Goal: Task Accomplishment & Management: Complete application form

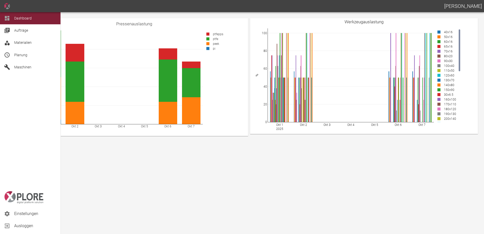
click at [23, 56] on span "Planung" at bounding box center [20, 55] width 13 height 4
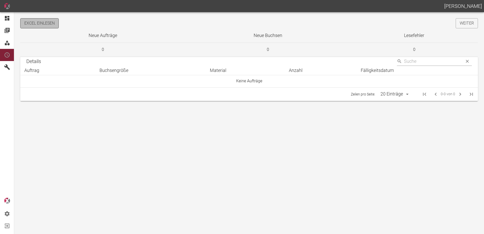
click at [53, 23] on button "Excel einlesen" at bounding box center [39, 23] width 38 height 10
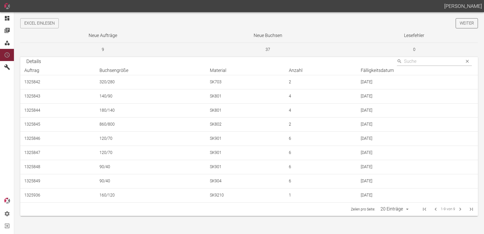
click at [467, 25] on link "Weiter" at bounding box center [466, 23] width 22 height 10
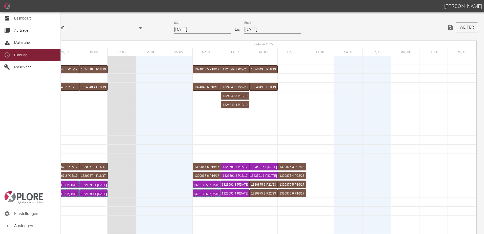
click at [10, 19] on icon at bounding box center [7, 18] width 6 height 6
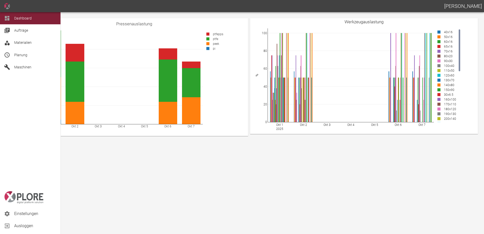
click at [14, 54] on span "Planung" at bounding box center [20, 55] width 13 height 4
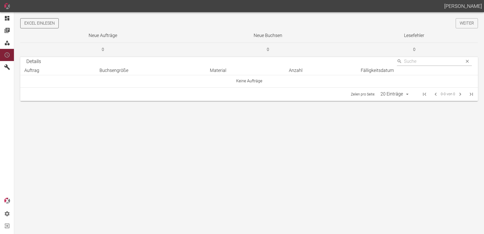
click at [50, 25] on button "Excel einlesen" at bounding box center [39, 23] width 38 height 10
click at [467, 26] on link "Weiter" at bounding box center [466, 23] width 22 height 10
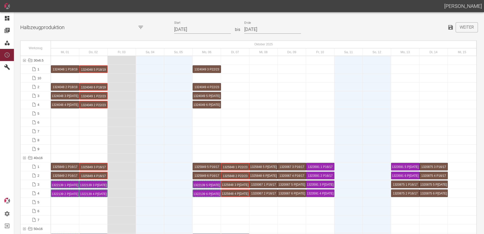
click at [204, 29] on input "[DATE]" at bounding box center [202, 29] width 57 height 9
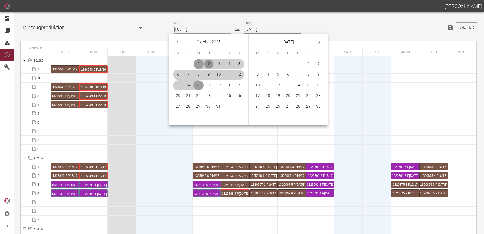
click at [208, 63] on button "2" at bounding box center [209, 64] width 10 height 10
type input "[DATE]"
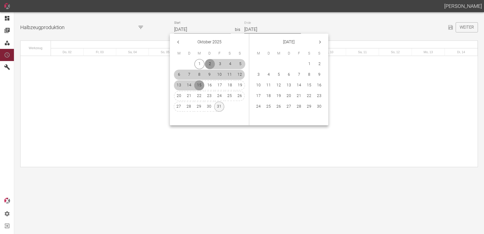
click at [220, 105] on button "31" at bounding box center [219, 106] width 10 height 10
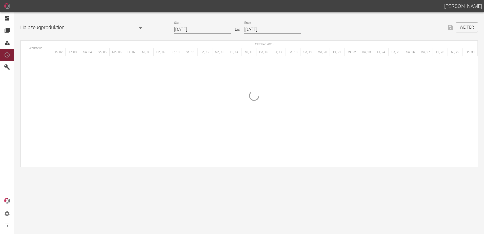
type input "[DATE]"
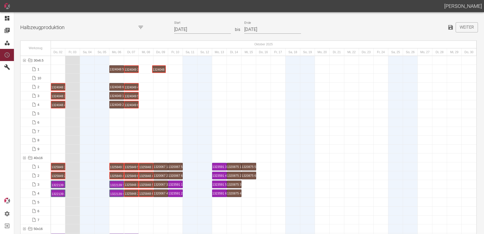
drag, startPoint x: 57, startPoint y: 70, endPoint x: 158, endPoint y: 62, distance: 101.0
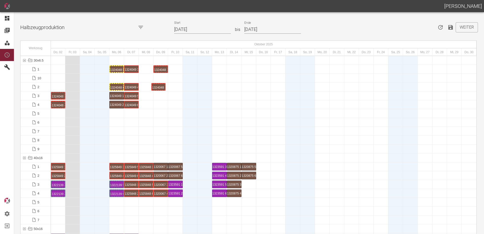
drag, startPoint x: 58, startPoint y: 88, endPoint x: 161, endPoint y: 79, distance: 102.8
drag, startPoint x: 55, startPoint y: 95, endPoint x: 160, endPoint y: 94, distance: 105.2
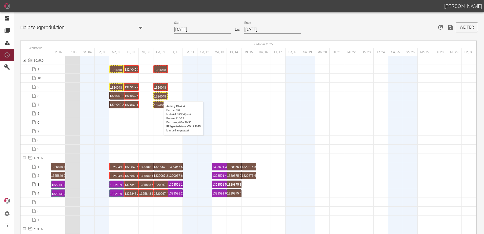
click at [161, 96] on div "1324048 3 P18/19" at bounding box center [160, 96] width 13 height 6
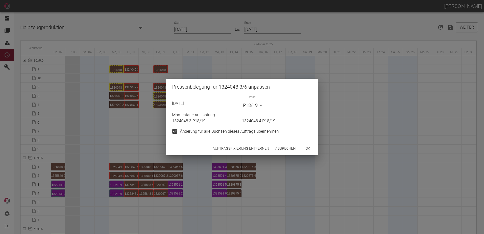
click at [238, 149] on button "Auftragsfixierung entfernen" at bounding box center [240, 148] width 60 height 9
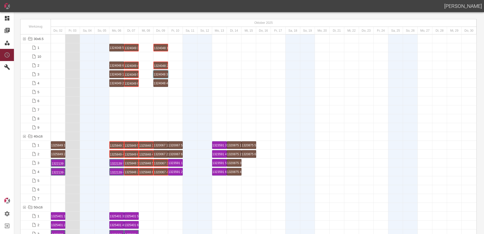
scroll to position [51, 0]
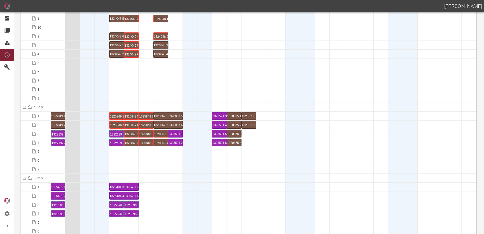
click at [91, 129] on div at bounding box center [87, 124] width 15 height 9
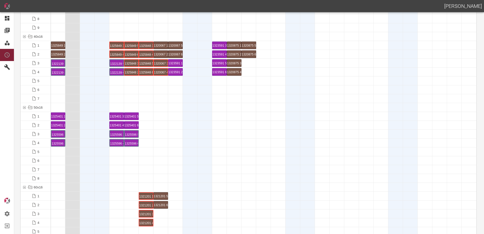
scroll to position [76, 0]
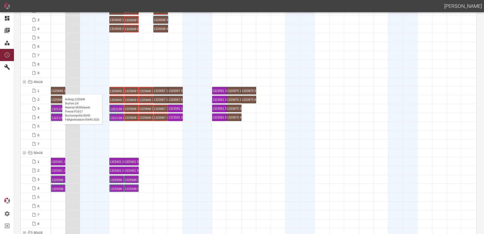
click at [60, 89] on div "1325849 1 P16/17" at bounding box center [58, 90] width 14 height 7
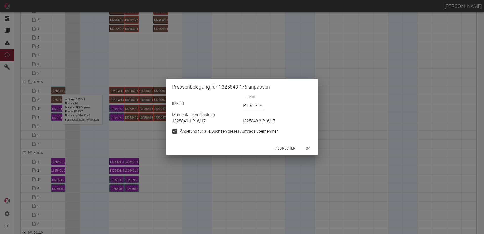
click at [253, 108] on body "[PERSON_NAME] Dashboard Aufträge Materialien Planung Maschinen Einstellungen Au…" at bounding box center [242, 117] width 484 height 234
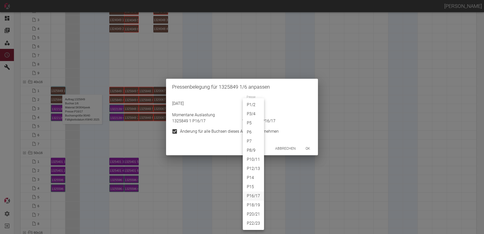
click at [252, 115] on li "P3/4" at bounding box center [253, 113] width 21 height 9
type input "P3/4"
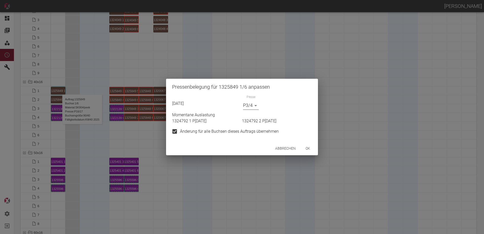
click at [306, 149] on button "ok" at bounding box center [308, 148] width 16 height 9
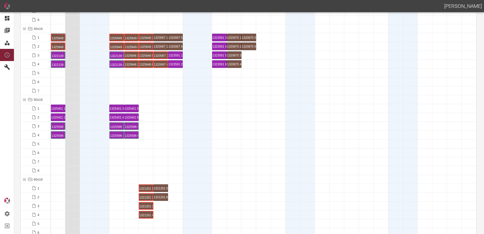
scroll to position [152, 0]
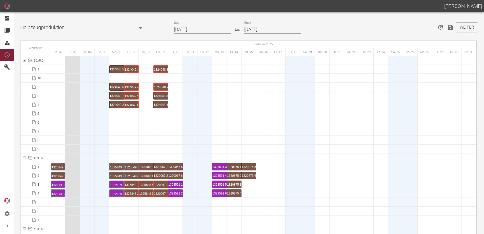
scroll to position [278, 0]
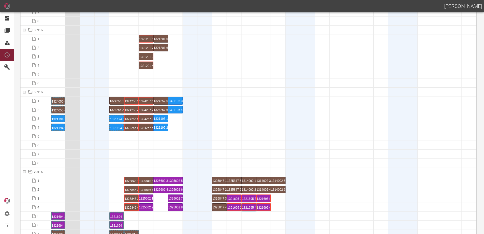
click at [90, 164] on div at bounding box center [87, 162] width 15 height 9
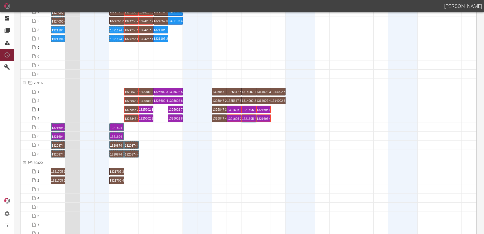
scroll to position [405, 0]
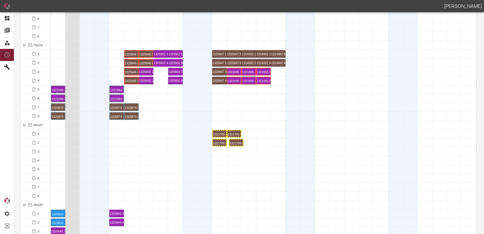
drag, startPoint x: 115, startPoint y: 142, endPoint x: 234, endPoint y: 137, distance: 119.7
click at [233, 134] on div "1321705 3 P[DATE]" at bounding box center [233, 134] width 13 height 6
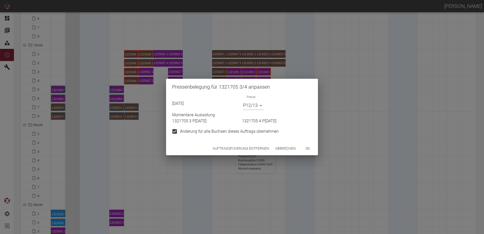
click at [229, 149] on button "Auftragsfixierung entfernen" at bounding box center [240, 148] width 60 height 9
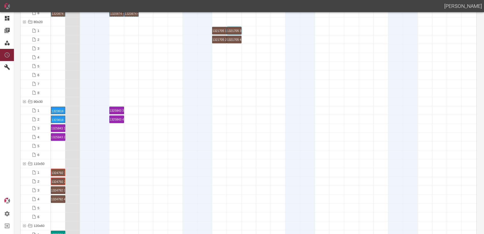
scroll to position [557, 0]
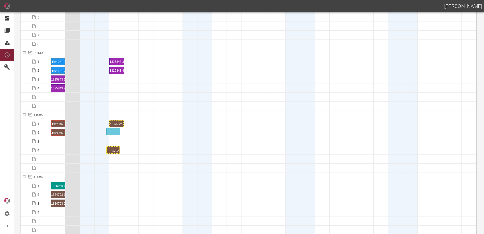
drag, startPoint x: 56, startPoint y: 150, endPoint x: 111, endPoint y: 128, distance: 59.0
click at [54, 122] on div "1324792 1 P[DATE]" at bounding box center [58, 123] width 13 height 6
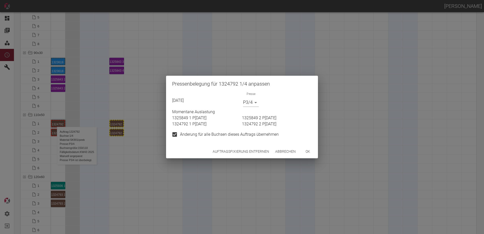
click at [247, 103] on body "[PERSON_NAME] Dashboard Aufträge Materialien Planung Maschinen Einstellungen Au…" at bounding box center [242, 117] width 484 height 234
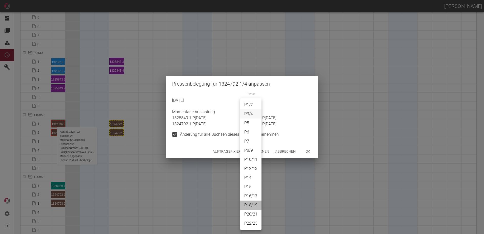
click at [252, 205] on li "P18/19" at bounding box center [250, 204] width 21 height 9
type input "P18/19"
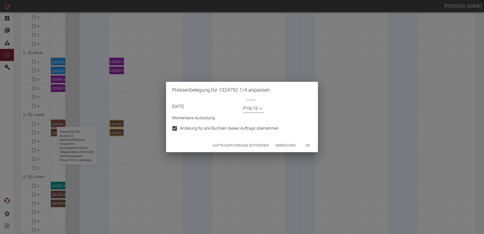
click at [309, 144] on button "ok" at bounding box center [308, 145] width 16 height 9
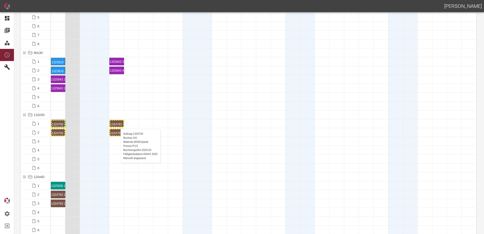
click at [118, 124] on div "1324792 3 P[DATE]" at bounding box center [116, 123] width 13 height 6
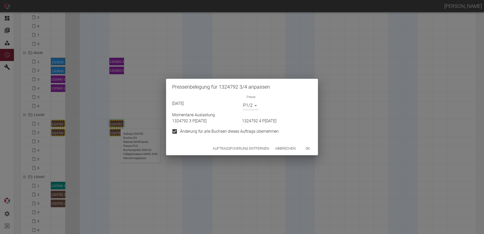
click at [251, 108] on body "[PERSON_NAME] Dashboard Aufträge Materialien Planung Maschinen Einstellungen Au…" at bounding box center [242, 117] width 484 height 234
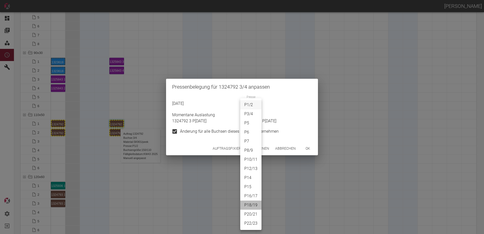
click at [248, 203] on li "P18/19" at bounding box center [250, 204] width 21 height 9
type input "P18/19"
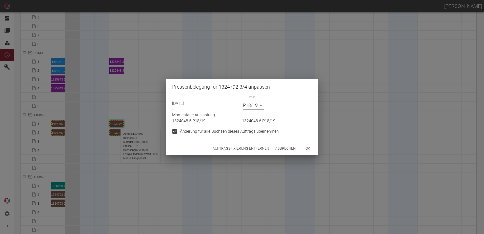
click at [307, 147] on button "ok" at bounding box center [308, 148] width 16 height 9
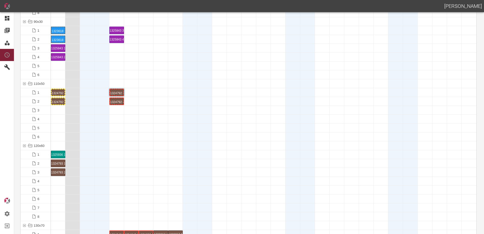
scroll to position [607, 0]
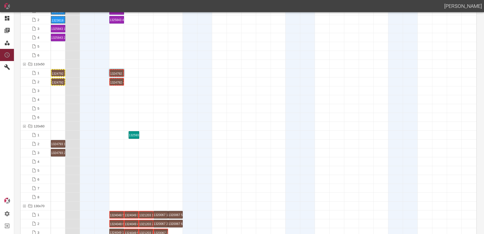
drag, startPoint x: 58, startPoint y: 133, endPoint x: 132, endPoint y: 130, distance: 73.7
click at [134, 133] on div "1325936 1 P16/17" at bounding box center [131, 135] width 13 height 6
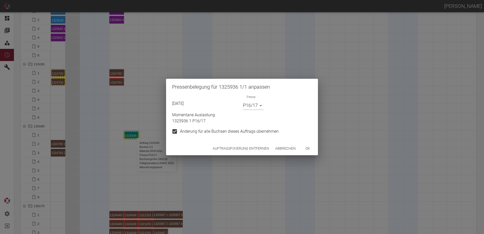
click at [283, 147] on button "Abbrechen" at bounding box center [285, 148] width 25 height 9
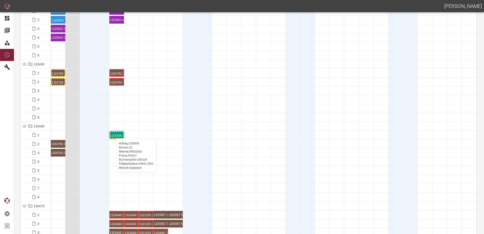
click at [114, 133] on div "1325936 1 P16/17" at bounding box center [116, 135] width 13 height 6
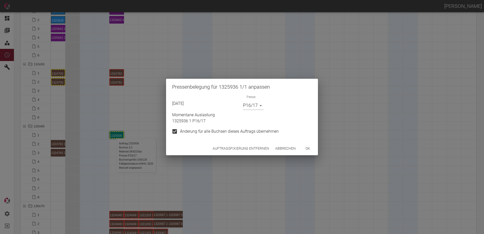
click at [252, 102] on body "[PERSON_NAME] Dashboard Aufträge Materialien Planung Maschinen Einstellungen Au…" at bounding box center [242, 117] width 484 height 234
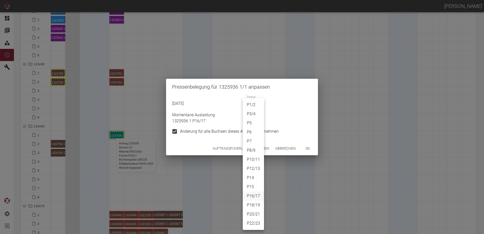
click at [249, 123] on li "P5" at bounding box center [253, 122] width 21 height 9
type input "P5"
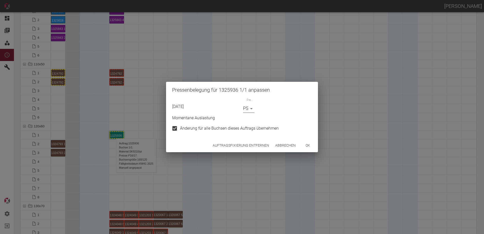
click at [312, 144] on button "ok" at bounding box center [308, 145] width 16 height 9
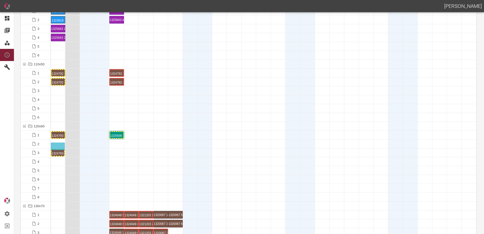
drag, startPoint x: 58, startPoint y: 150, endPoint x: 56, endPoint y: 143, distance: 6.9
click at [59, 133] on div "1324793 1 P20/21" at bounding box center [58, 135] width 13 height 6
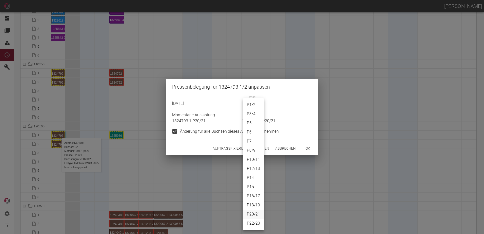
click at [255, 107] on body "[PERSON_NAME] Dashboard Aufträge Materialien Planung Maschinen Einstellungen Au…" at bounding box center [242, 117] width 484 height 234
click at [255, 222] on li "P22/23" at bounding box center [253, 223] width 21 height 9
type input "P22/23"
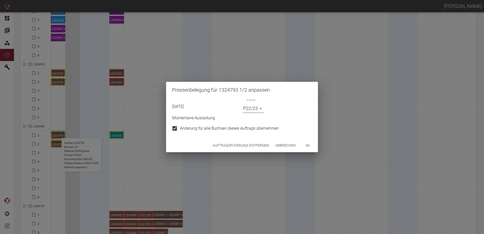
click at [311, 146] on button "ok" at bounding box center [308, 145] width 16 height 9
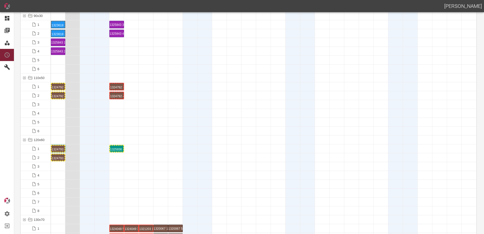
scroll to position [557, 0]
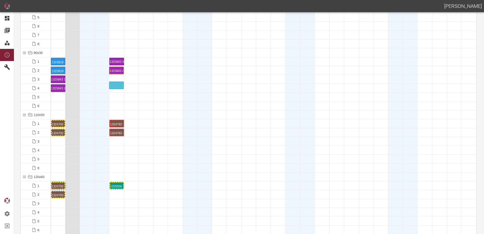
drag, startPoint x: 119, startPoint y: 70, endPoint x: 118, endPoint y: 82, distance: 11.9
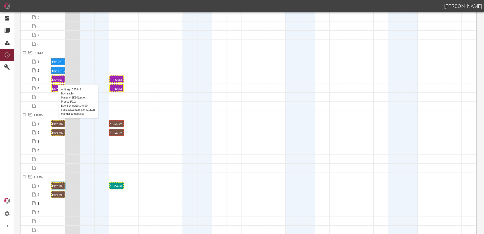
click at [56, 79] on div "1325843 1 P[DATE]" at bounding box center [58, 79] width 13 height 6
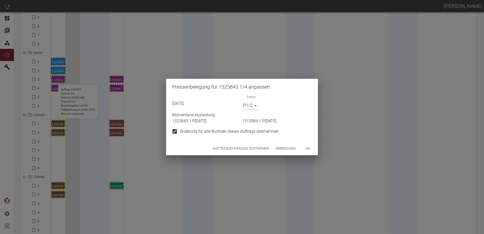
click at [247, 104] on body "[PERSON_NAME] Dashboard Aufträge Materialien Planung Maschinen Einstellungen Au…" at bounding box center [242, 117] width 484 height 234
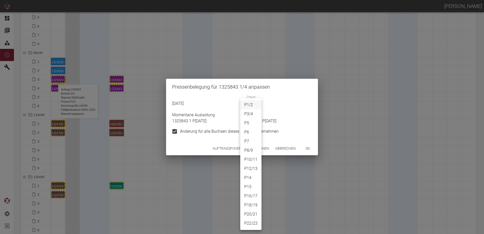
click at [252, 204] on li "P18/19" at bounding box center [250, 204] width 21 height 9
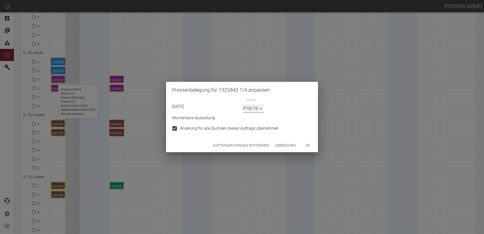
type input "P18/19"
click at [306, 145] on button "ok" at bounding box center [308, 145] width 16 height 9
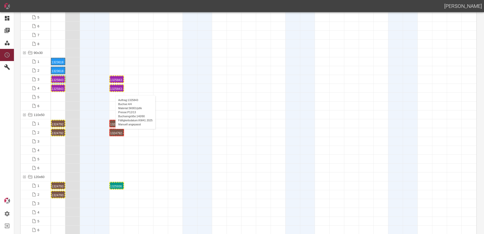
click at [113, 90] on div "1325843 4 P[DATE]" at bounding box center [116, 88] width 13 height 6
click at [116, 88] on div "1325843 4 P[DATE]" at bounding box center [116, 88] width 13 height 6
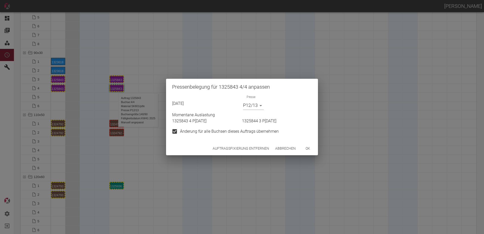
click at [247, 105] on body "[PERSON_NAME] Dashboard Aufträge Materialien Planung Maschinen Einstellungen Au…" at bounding box center [242, 117] width 484 height 234
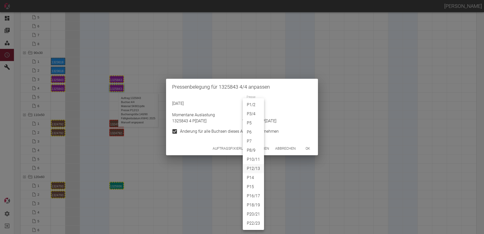
click at [257, 204] on li "P18/19" at bounding box center [253, 204] width 21 height 9
type input "P18/19"
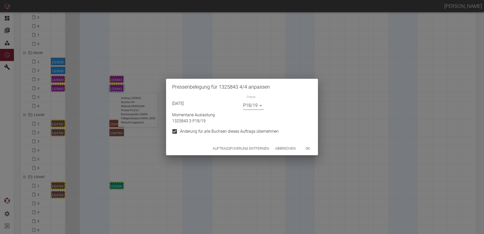
click at [306, 151] on button "ok" at bounding box center [308, 148] width 16 height 9
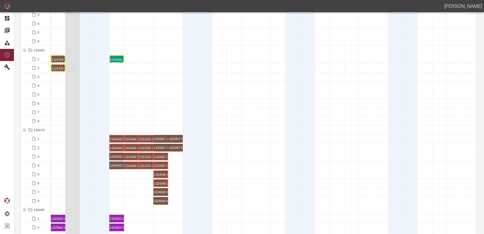
scroll to position [809, 0]
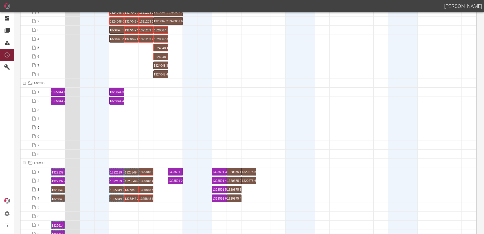
click at [108, 156] on div at bounding box center [102, 154] width 15 height 9
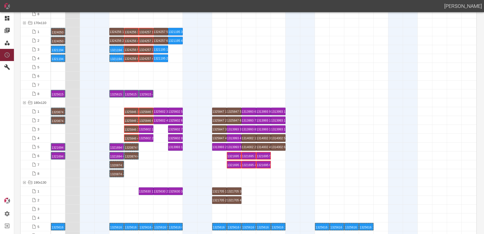
scroll to position [1138, 0]
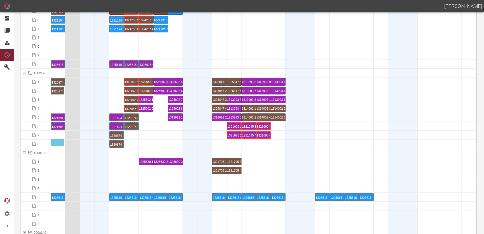
drag, startPoint x: 57, startPoint y: 90, endPoint x: 57, endPoint y: 134, distance: 43.8
drag, startPoint x: 56, startPoint y: 81, endPoint x: 54, endPoint y: 131, distance: 49.6
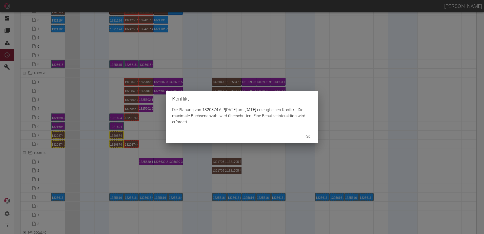
click at [131, 119] on div "Konflikt Die Planung von 1320874 6 P8/9 am 7.10.2025 erzeugt einen Konflikt. Di…" at bounding box center [242, 117] width 484 height 234
click at [120, 153] on div "Konflikt Die Planung von 1320874 5 P8/9 am 7.10.2025 erzeugt einen Konflikt. Di…" at bounding box center [242, 117] width 484 height 234
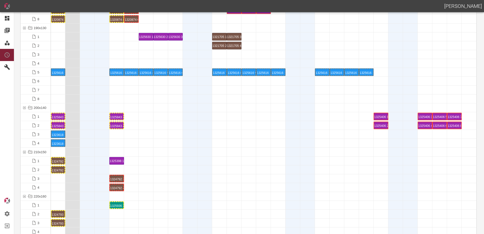
scroll to position [1290, 0]
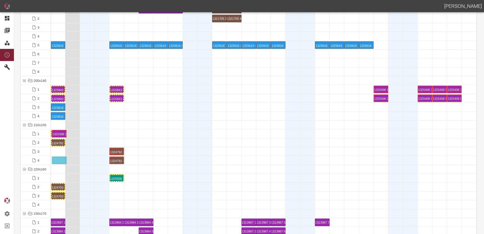
drag, startPoint x: 116, startPoint y: 135, endPoint x: 65, endPoint y: 156, distance: 55.8
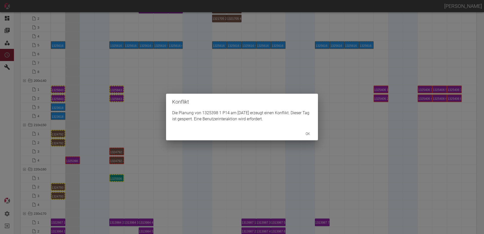
click at [73, 168] on div "Konflikt Die Planung von 1325398 1 P14 am 3.10.2025 erzeugt einen Konflikt. Die…" at bounding box center [242, 117] width 484 height 234
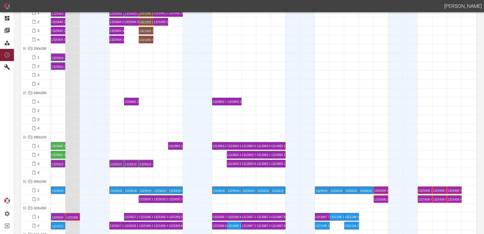
scroll to position [1594, 0]
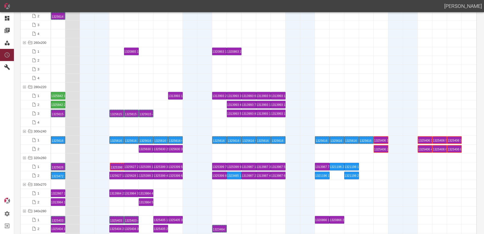
drag, startPoint x: 73, startPoint y: 167, endPoint x: 117, endPoint y: 160, distance: 45.2
click at [113, 166] on div "1325398 1 P14" at bounding box center [116, 166] width 13 height 6
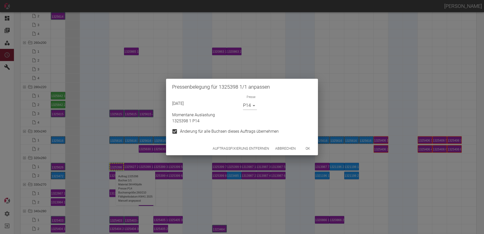
click at [242, 154] on div "Auftragsfixierung entfernen Abbrechen ok" at bounding box center [242, 148] width 152 height 13
click at [238, 148] on button "Auftragsfixierung entfernen" at bounding box center [240, 148] width 60 height 9
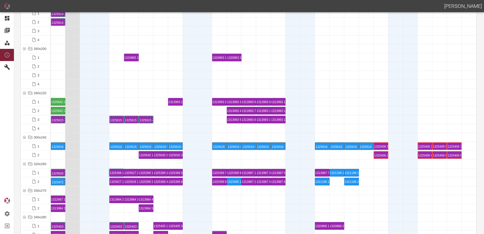
scroll to position [1619, 0]
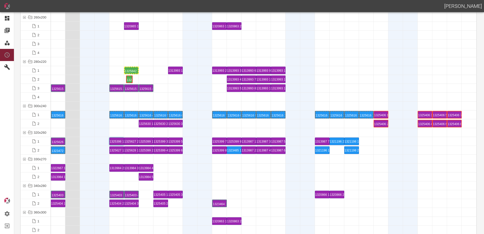
drag, startPoint x: 60, startPoint y: 80, endPoint x: 121, endPoint y: 73, distance: 61.6
click at [128, 71] on div "1325842 1 P6" at bounding box center [131, 70] width 13 height 6
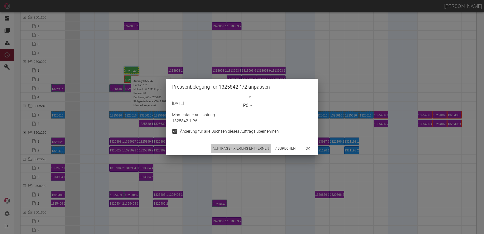
click at [239, 146] on button "Auftragsfixierung entfernen" at bounding box center [240, 148] width 60 height 9
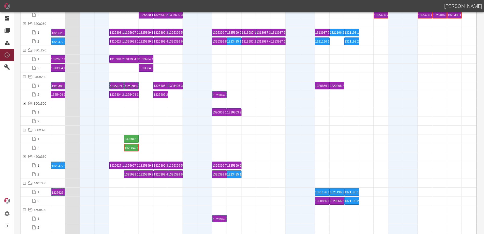
scroll to position [1720, 0]
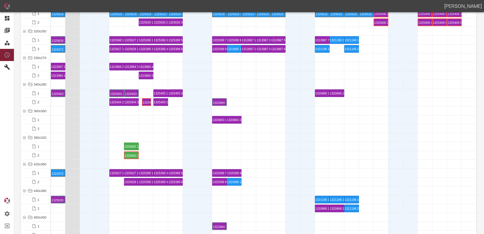
drag, startPoint x: 58, startPoint y: 100, endPoint x: 144, endPoint y: 97, distance: 85.8
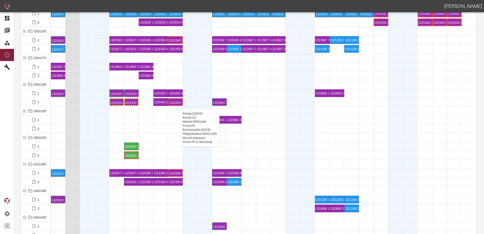
click at [177, 103] on div "1325404 1 P5" at bounding box center [175, 102] width 13 height 6
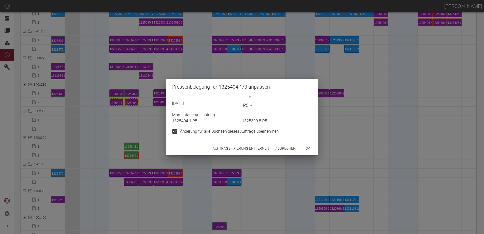
click at [252, 153] on button "Auftragsfixierung entfernen" at bounding box center [240, 148] width 60 height 9
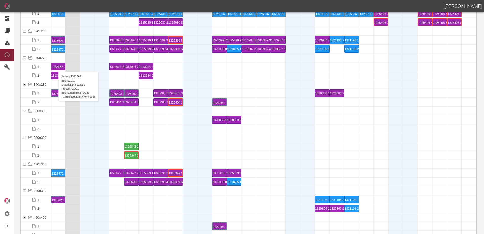
click at [56, 67] on div "1322667 1 P20/21" at bounding box center [58, 66] width 14 height 7
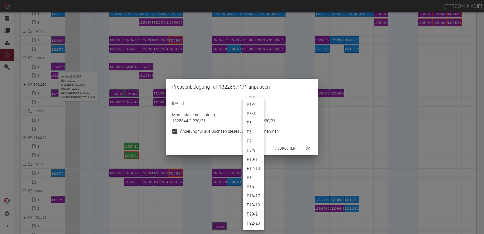
click at [252, 105] on body "[PERSON_NAME] Dashboard Aufträge Materialien Planung Maschinen Einstellungen Au…" at bounding box center [242, 117] width 484 height 234
click at [253, 121] on li "P5" at bounding box center [253, 122] width 21 height 9
type input "P5"
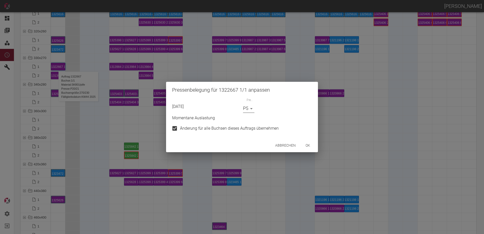
click at [313, 146] on button "ok" at bounding box center [308, 145] width 16 height 9
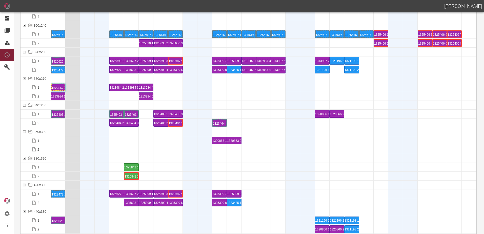
scroll to position [1670, 0]
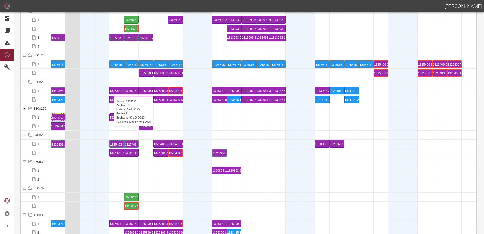
click at [111, 91] on div "1325398 1 P14" at bounding box center [117, 90] width 14 height 7
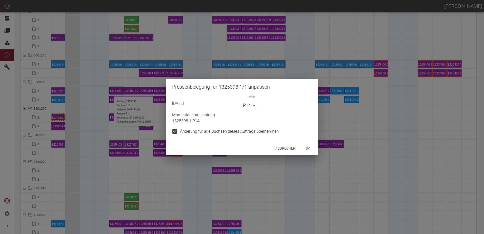
click at [243, 100] on div "Presse P14 P14" at bounding box center [250, 103] width 14 height 13
click at [245, 106] on body "[PERSON_NAME] Dashboard Aufträge Materialien Planung Maschinen Einstellungen Au…" at bounding box center [242, 117] width 484 height 234
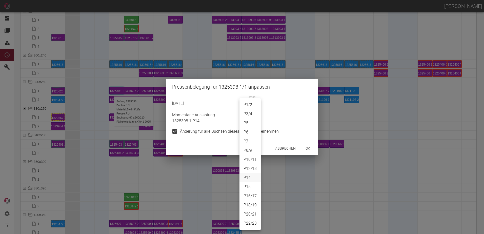
click at [248, 121] on li "P5" at bounding box center [249, 122] width 21 height 9
type input "P5"
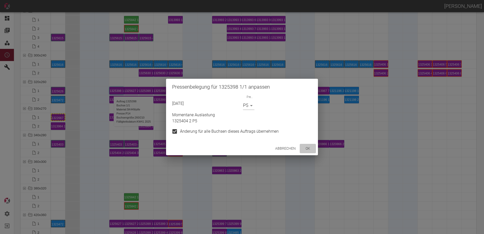
click at [311, 147] on button "ok" at bounding box center [308, 148] width 16 height 9
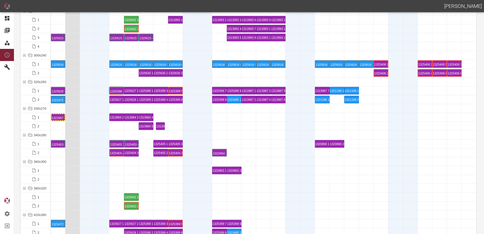
drag, startPoint x: 58, startPoint y: 127, endPoint x: 149, endPoint y: 125, distance: 90.8
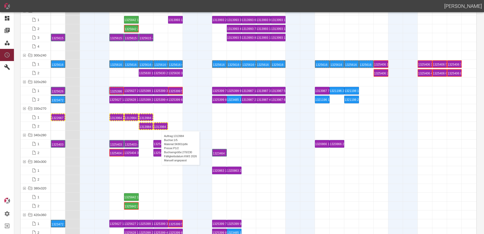
click at [159, 126] on div "1313984 1 P[DATE]" at bounding box center [160, 126] width 13 height 6
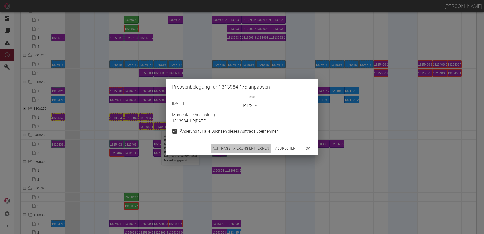
click at [261, 145] on button "Auftragsfixierung entfernen" at bounding box center [240, 148] width 60 height 9
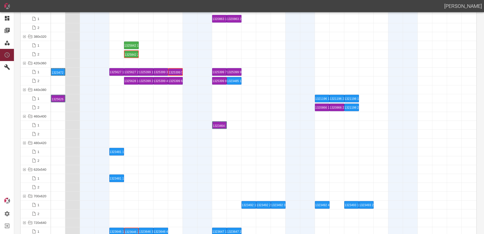
scroll to position [1821, 0]
drag, startPoint x: 61, startPoint y: 72, endPoint x: 59, endPoint y: 78, distance: 5.9
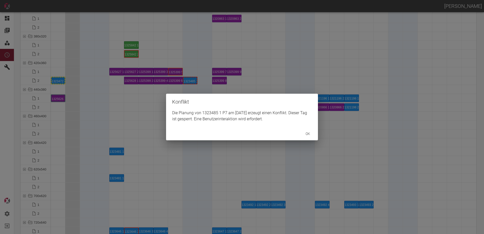
click at [127, 90] on div "Konflikt Die Planung von 1323485 1 P7 am 11.10.2025 erzeugt einen Konflikt. Die…" at bounding box center [242, 117] width 484 height 234
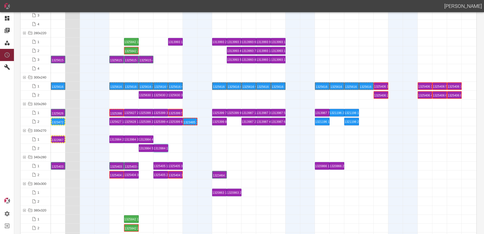
scroll to position [1695, 0]
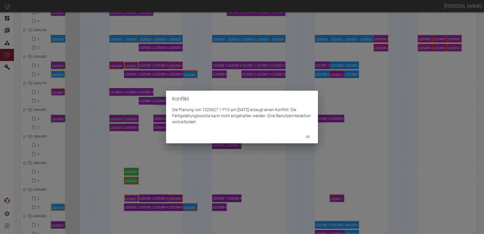
click at [334, 75] on div "Konflikt Die Planung von 1325627 1 P15 am 21.10.2025 erzeugt einen Konflikt. Di…" at bounding box center [242, 117] width 484 height 234
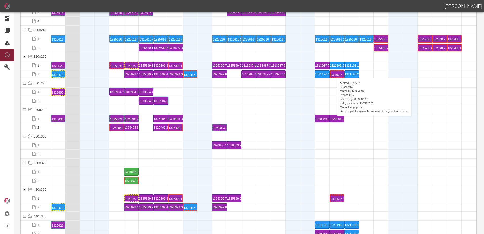
click at [334, 73] on div "1325627 1 P15" at bounding box center [336, 74] width 13 height 6
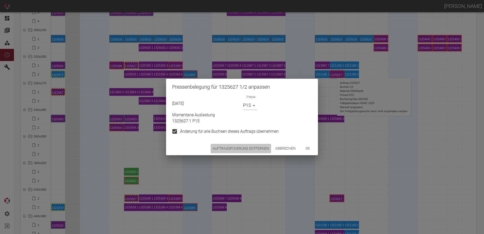
click at [238, 150] on button "Auftragsfixierung entfernen" at bounding box center [240, 148] width 60 height 9
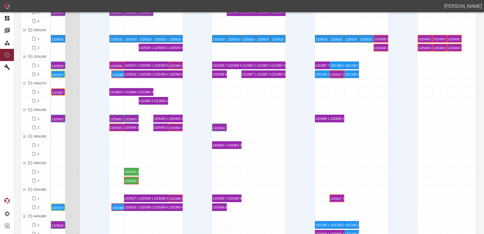
drag, startPoint x: 143, startPoint y: 69, endPoint x: 113, endPoint y: 69, distance: 30.1
click at [111, 72] on div "1323485 1 P7" at bounding box center [116, 74] width 13 height 6
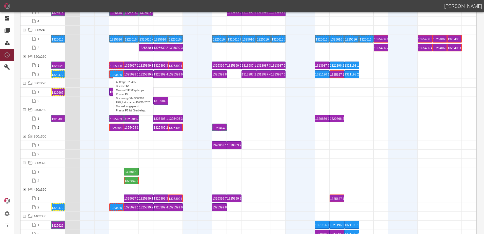
click at [111, 72] on div "1323485 1 P7" at bounding box center [116, 74] width 13 height 6
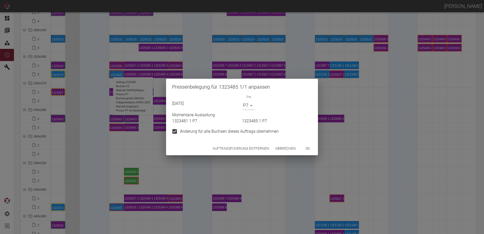
click at [314, 147] on button "ok" at bounding box center [308, 148] width 16 height 9
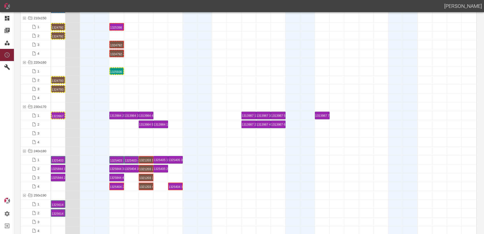
scroll to position [1321, 0]
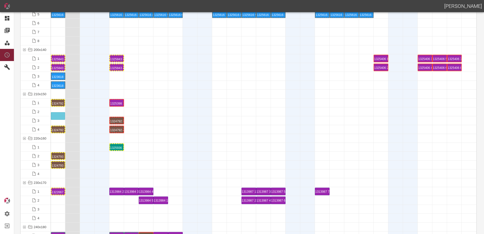
drag, startPoint x: 56, startPoint y: 103, endPoint x: 57, endPoint y: 109, distance: 5.6
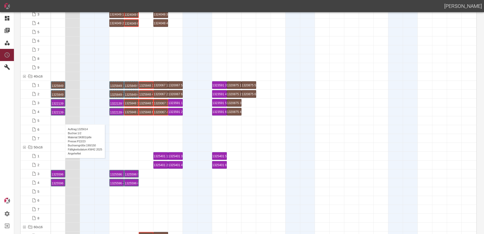
scroll to position [0, 0]
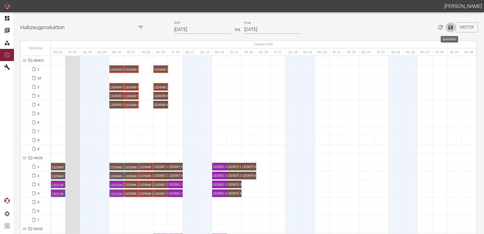
click at [448, 28] on icon "Speichern" at bounding box center [450, 27] width 5 height 5
click at [286, 116] on div at bounding box center [292, 113] width 15 height 9
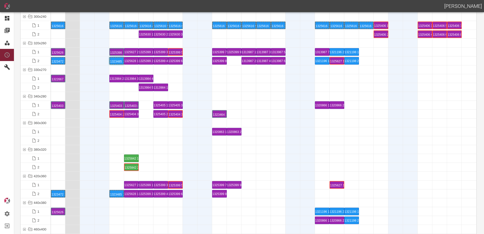
scroll to position [1745, 0]
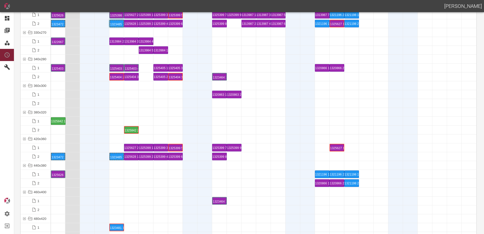
drag, startPoint x: 132, startPoint y: 120, endPoint x: 57, endPoint y: 115, distance: 74.8
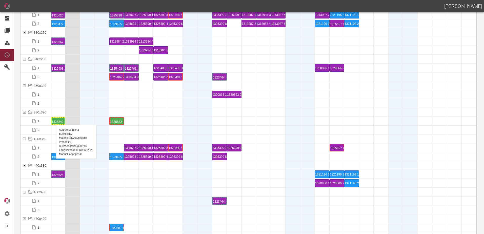
click at [54, 120] on div "1325842 1 P6" at bounding box center [58, 121] width 13 height 6
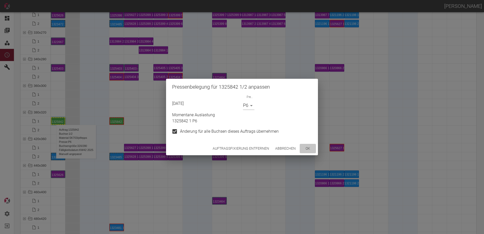
click at [308, 147] on button "ok" at bounding box center [308, 148] width 16 height 9
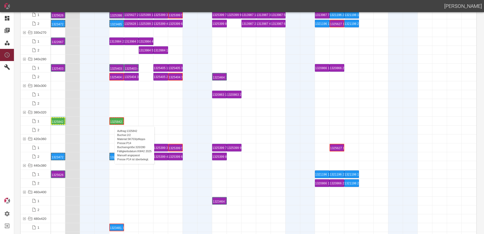
click at [112, 121] on div "1325842 2 P14" at bounding box center [116, 121] width 13 height 6
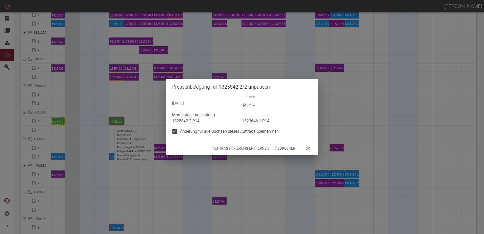
click at [250, 104] on body "[PERSON_NAME] Dashboard Aufträge Materialien Planung Maschinen Einstellungen Au…" at bounding box center [242, 117] width 484 height 234
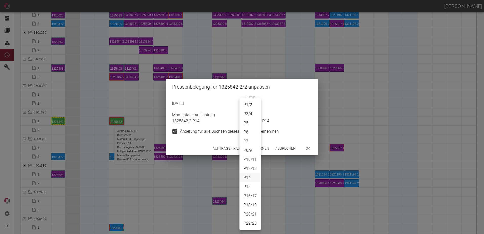
click at [249, 132] on li "P6" at bounding box center [249, 131] width 21 height 9
type input "P6"
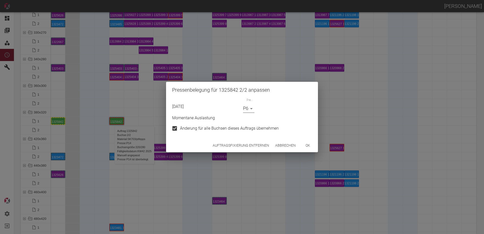
click at [310, 146] on button "ok" at bounding box center [308, 145] width 16 height 9
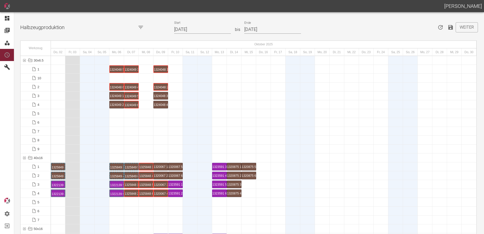
scroll to position [1745, 0]
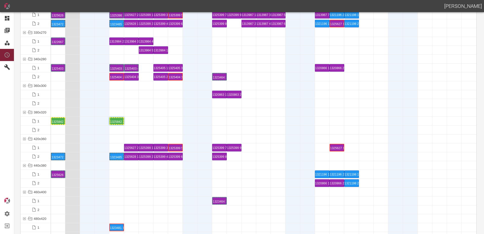
click at [160, 125] on div at bounding box center [160, 121] width 15 height 9
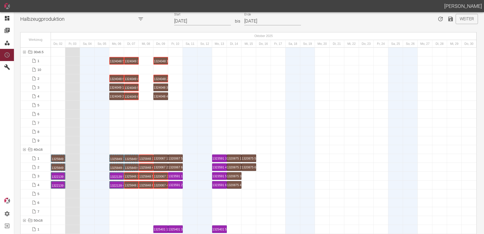
scroll to position [0, 0]
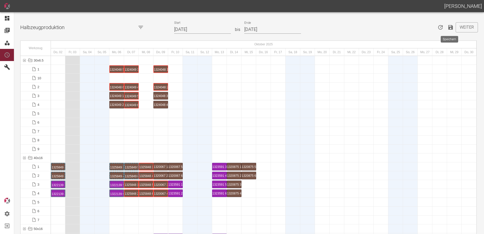
click at [450, 27] on icon "Speichern" at bounding box center [450, 27] width 5 height 5
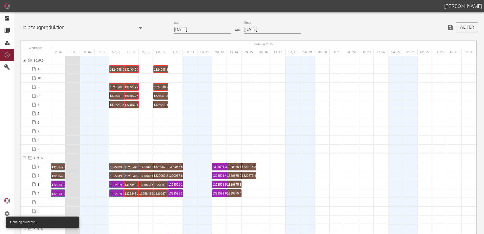
click at [116, 131] on div at bounding box center [116, 131] width 15 height 9
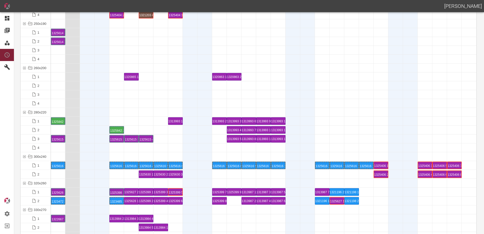
scroll to position [1670, 0]
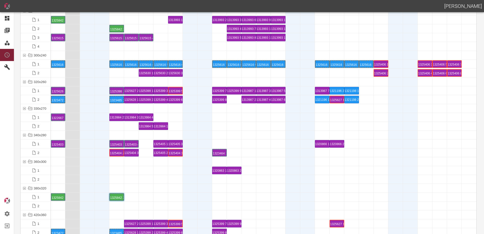
click at [95, 114] on div at bounding box center [102, 117] width 15 height 9
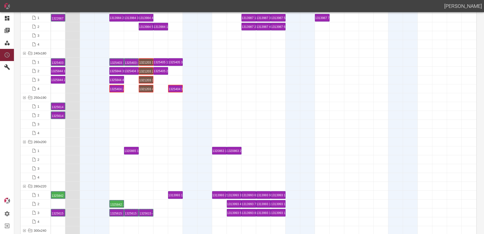
scroll to position [1492, 0]
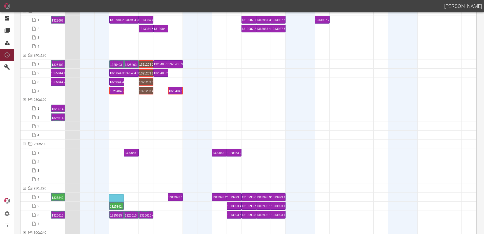
drag, startPoint x: 113, startPoint y: 201, endPoint x: 112, endPoint y: 195, distance: 5.9
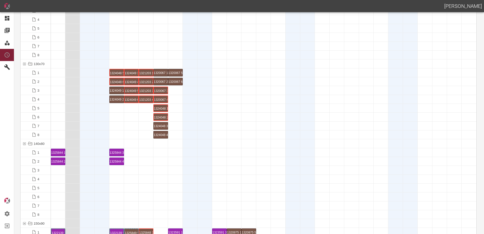
scroll to position [784, 0]
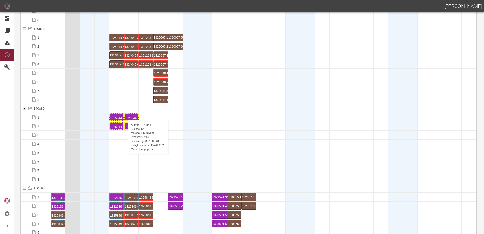
click at [125, 115] on div "1325844 1 P[DATE]" at bounding box center [131, 117] width 13 height 6
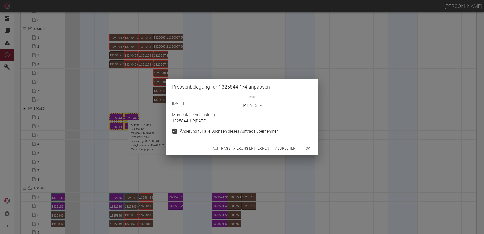
click at [230, 146] on button "Auftragsfixierung entfernen" at bounding box center [240, 148] width 60 height 9
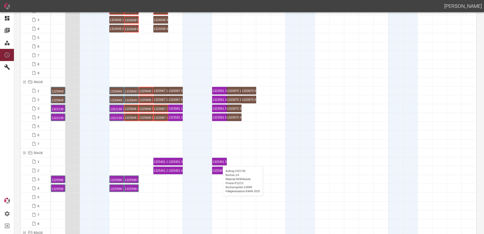
scroll to position [0, 0]
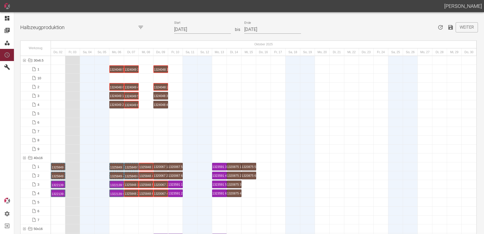
click at [449, 29] on icon "Speichern" at bounding box center [450, 27] width 6 height 6
click at [464, 27] on button "Weiter" at bounding box center [466, 27] width 22 height 10
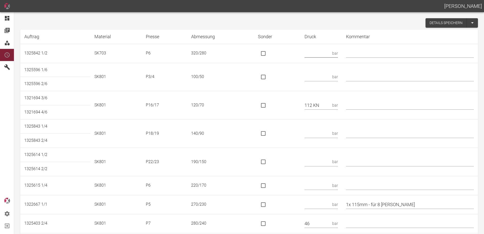
click at [327, 52] on input "text" at bounding box center [317, 53] width 26 height 9
type input "53"
click at [319, 78] on input "text" at bounding box center [317, 76] width 26 height 9
type input "66"
click at [266, 104] on input "is socket special" at bounding box center [263, 105] width 11 height 11
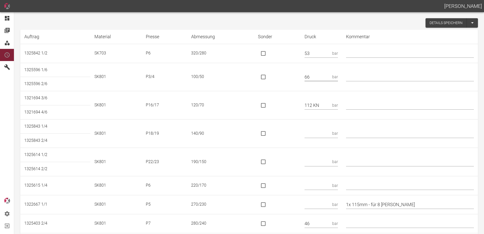
checkbox input "true"
click at [314, 134] on input "text" at bounding box center [317, 133] width 26 height 9
type input "136 KN"
click at [268, 133] on input "is socket special" at bounding box center [263, 133] width 11 height 11
checkbox input "true"
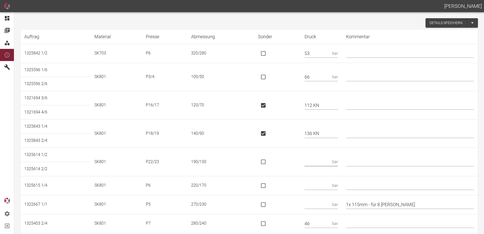
click at [314, 157] on input "text" at bounding box center [317, 161] width 26 height 9
type input "160 KN"
click at [268, 161] on input "is socket special" at bounding box center [263, 161] width 11 height 11
checkbox input "true"
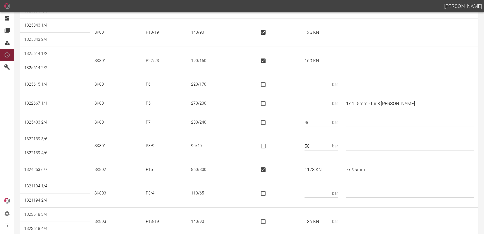
scroll to position [101, 0]
click at [325, 79] on td "bar" at bounding box center [320, 84] width 41 height 19
click at [321, 86] on input "text" at bounding box center [317, 84] width 26 height 9
type input "43"
click at [321, 97] on td "bar" at bounding box center [320, 103] width 41 height 19
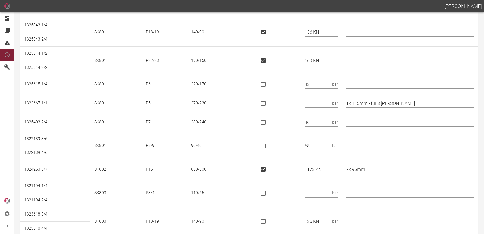
click at [318, 99] on input "text" at bounding box center [317, 103] width 26 height 9
type input "44"
click at [292, 129] on td at bounding box center [277, 122] width 47 height 19
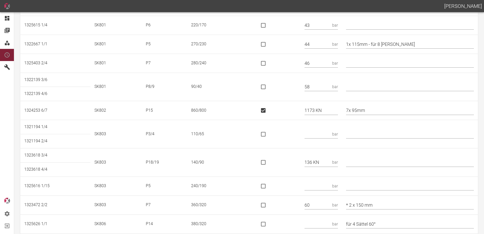
scroll to position [177, 0]
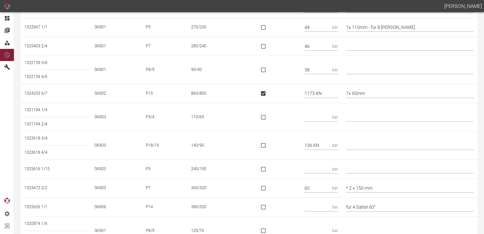
click at [352, 92] on input "7x 95mm" at bounding box center [410, 93] width 128 height 9
type input "* 7x 95mm"
click at [322, 115] on input "text" at bounding box center [317, 117] width 26 height 9
type input "70"
click at [266, 147] on input "is socket special" at bounding box center [263, 145] width 11 height 11
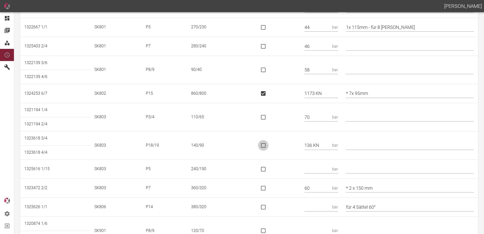
checkbox input "true"
drag, startPoint x: 280, startPoint y: 155, endPoint x: 283, endPoint y: 155, distance: 2.6
click at [281, 154] on td at bounding box center [277, 145] width 47 height 28
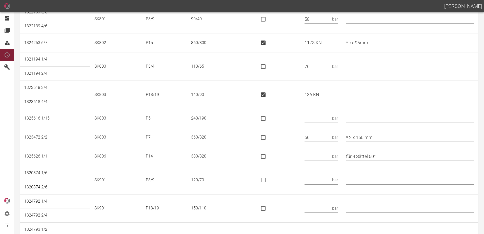
click at [321, 115] on input "text" at bounding box center [317, 118] width 26 height 9
type input "48"
click at [330, 154] on input "text" at bounding box center [317, 156] width 26 height 9
type input "495 KN"
click at [268, 154] on input "is socket special" at bounding box center [263, 156] width 11 height 11
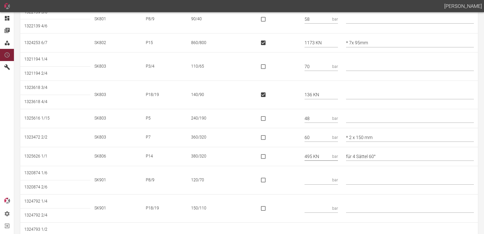
checkbox input "true"
drag, startPoint x: 399, startPoint y: 153, endPoint x: 286, endPoint y: 159, distance: 113.0
click at [286, 159] on tr "1325626 1/1 SK806 P14 380/320 495 KN für 4 Sättel 60°" at bounding box center [248, 156] width 457 height 19
type input "* 260x210"
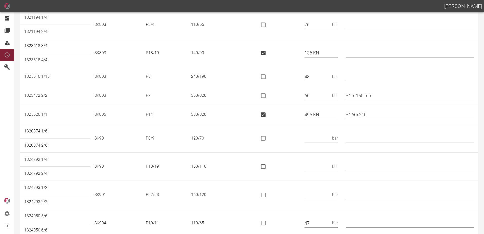
scroll to position [307, 0]
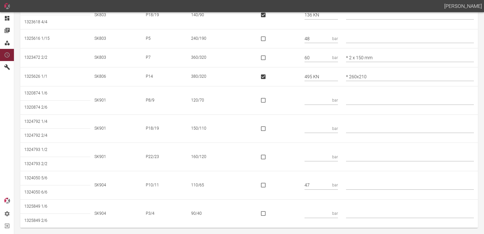
click at [318, 99] on input "text" at bounding box center [317, 100] width 26 height 9
type input "56"
click at [318, 129] on input "text" at bounding box center [317, 128] width 26 height 9
type input "82 KN"
click at [267, 127] on input "is socket special" at bounding box center [263, 128] width 11 height 11
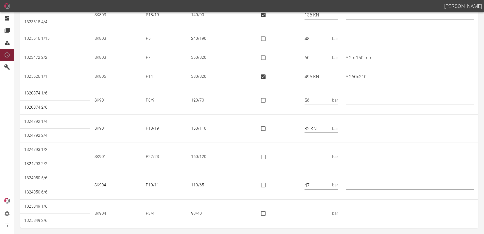
checkbox input "true"
click at [323, 156] on input "text" at bounding box center [317, 156] width 26 height 9
type input "88 KN"
click at [268, 158] on input "is socket special" at bounding box center [263, 157] width 11 height 11
checkbox input "true"
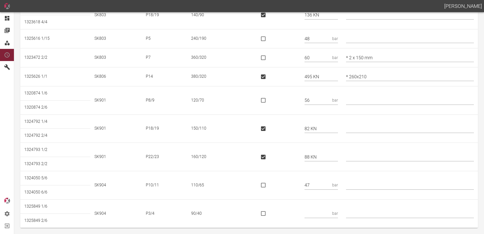
click at [360, 157] on input "text" at bounding box center [410, 156] width 128 height 9
type input "*"
click at [284, 171] on td at bounding box center [277, 185] width 47 height 28
click at [376, 185] on input "text" at bounding box center [410, 185] width 128 height 9
type input "*"
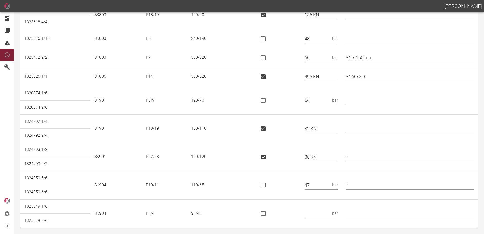
click at [316, 215] on input "text" at bounding box center [317, 213] width 26 height 9
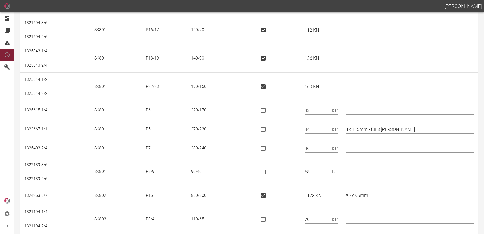
scroll to position [4, 0]
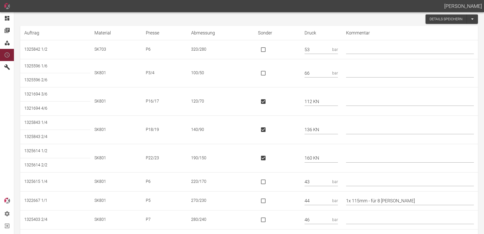
type input "38"
click at [436, 16] on button "Details speichern" at bounding box center [445, 18] width 41 height 9
